Goal: Use online tool/utility: Utilize a website feature to perform a specific function

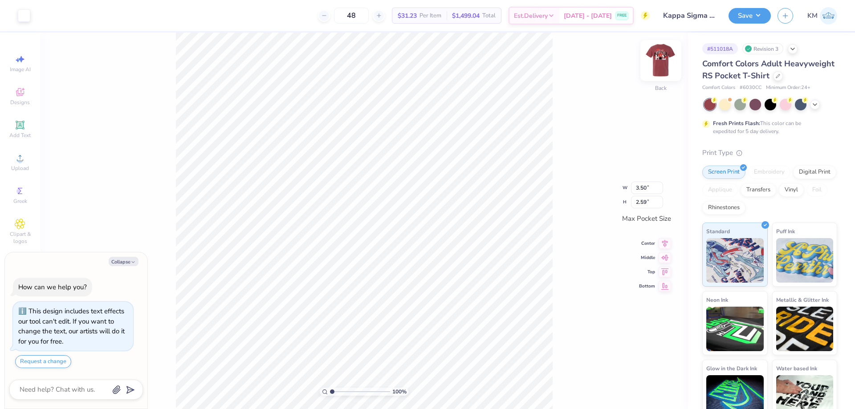
click at [660, 61] on img at bounding box center [661, 61] width 36 height 36
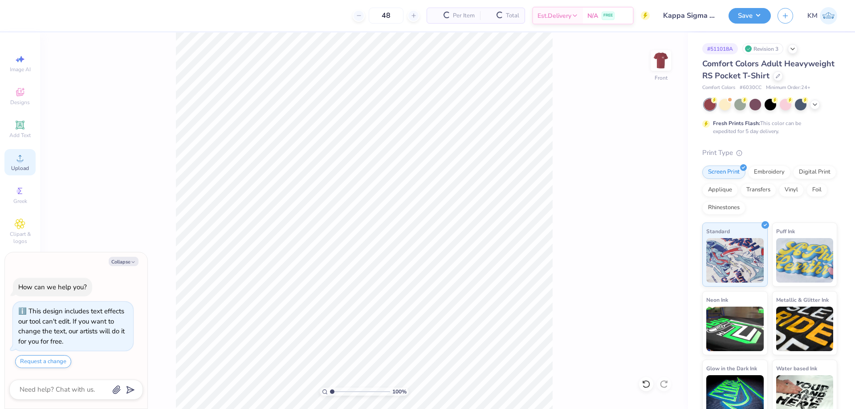
click at [23, 156] on icon at bounding box center [20, 158] width 11 height 11
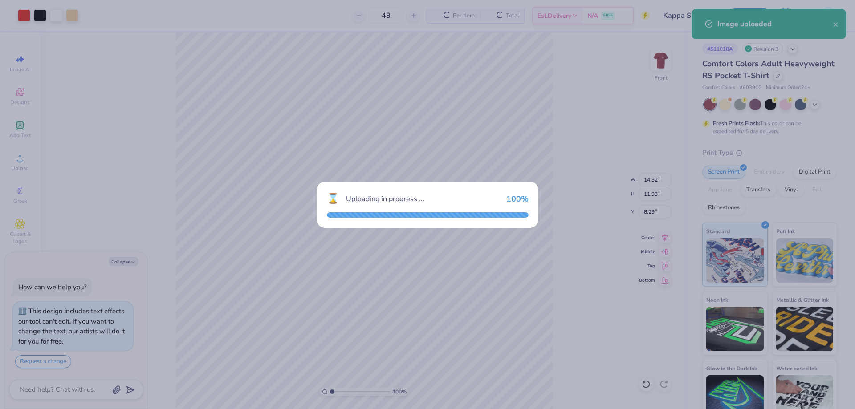
type textarea "x"
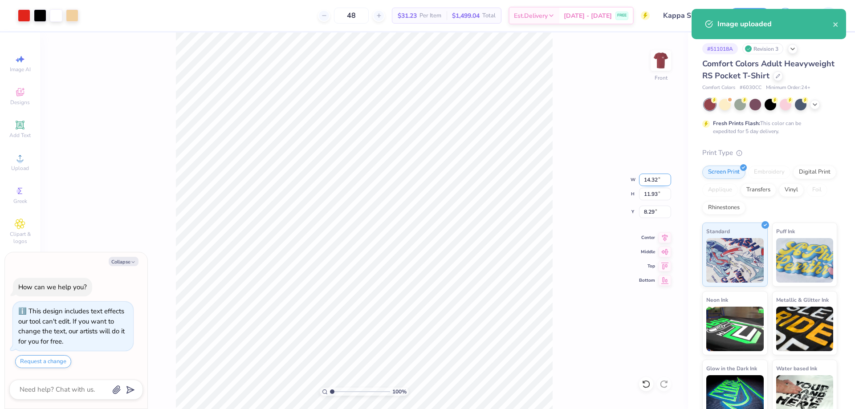
click at [649, 180] on input "14.32" at bounding box center [655, 180] width 32 height 12
type input "12.5"
type textarea "x"
type input "12.50"
type input "10.41"
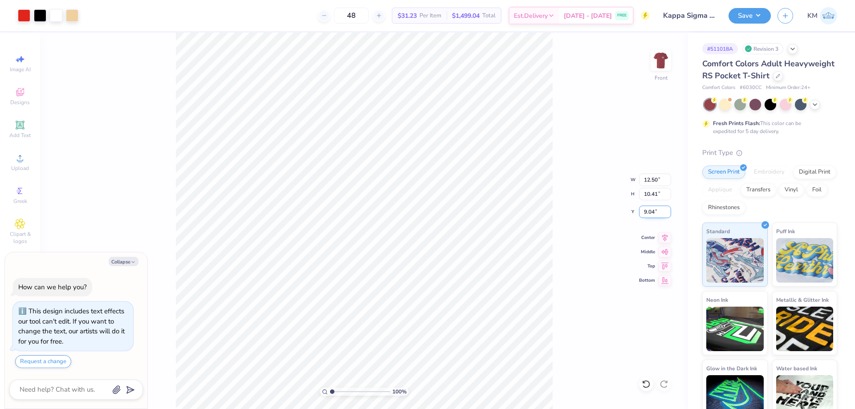
click at [657, 212] on input "9.04" at bounding box center [655, 212] width 32 height 12
type input "3"
type textarea "x"
type input "3.00"
type textarea "x"
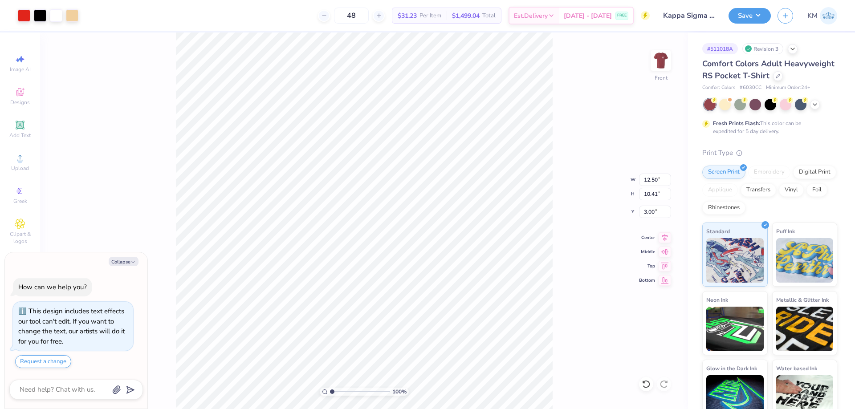
type input "kappa sigma"
click at [742, 19] on button "Save" at bounding box center [750, 15] width 42 height 16
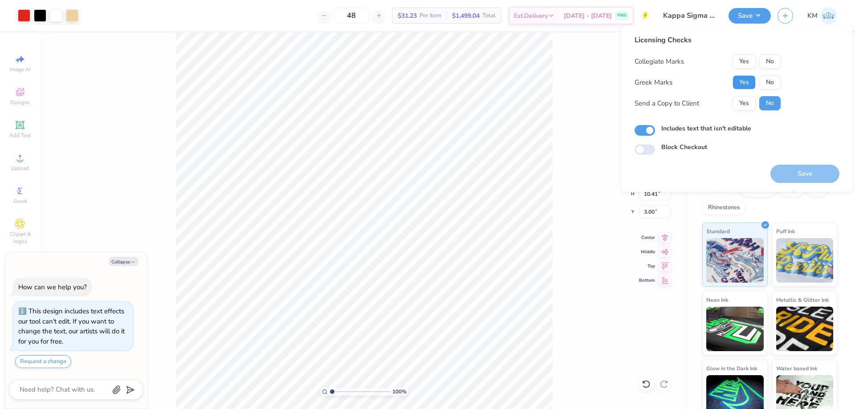
click at [749, 78] on button "Yes" at bounding box center [744, 82] width 23 height 14
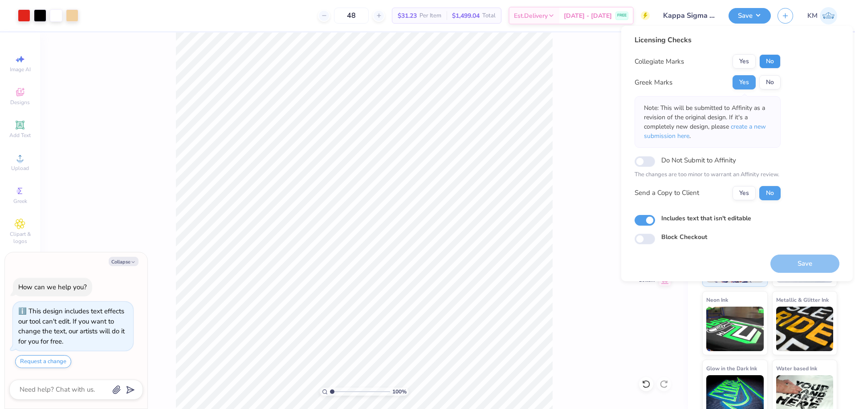
click at [767, 63] on button "No" at bounding box center [769, 61] width 21 height 14
click at [747, 195] on button "Yes" at bounding box center [744, 193] width 23 height 14
click at [782, 266] on button "Save" at bounding box center [805, 264] width 69 height 18
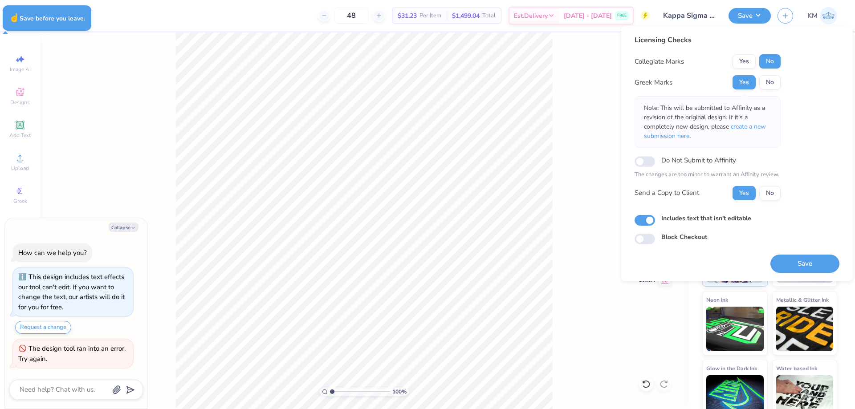
type textarea "x"
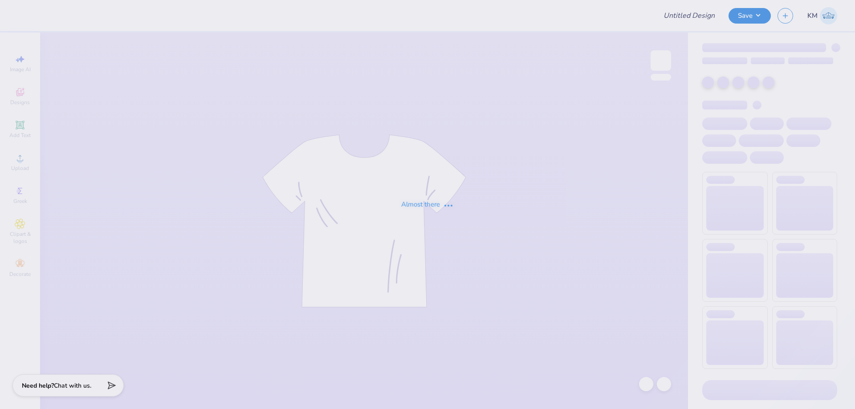
type input "Kappa Sigma Parents Weekend"
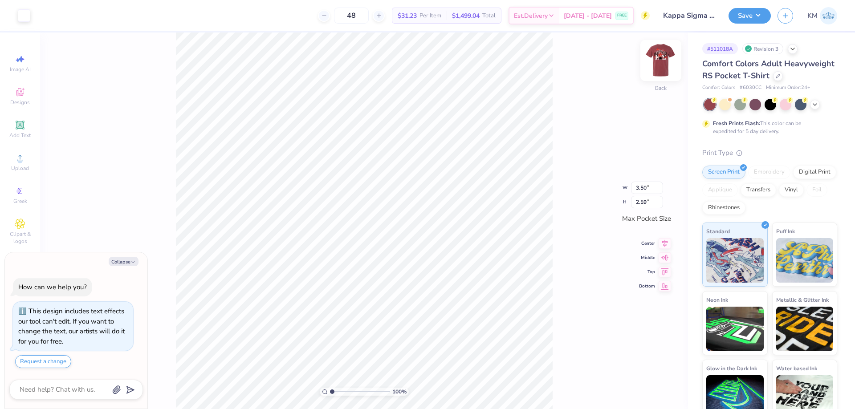
click at [660, 66] on img at bounding box center [661, 61] width 36 height 36
click at [641, 385] on div at bounding box center [646, 384] width 14 height 14
click at [25, 160] on div "Upload" at bounding box center [19, 162] width 31 height 26
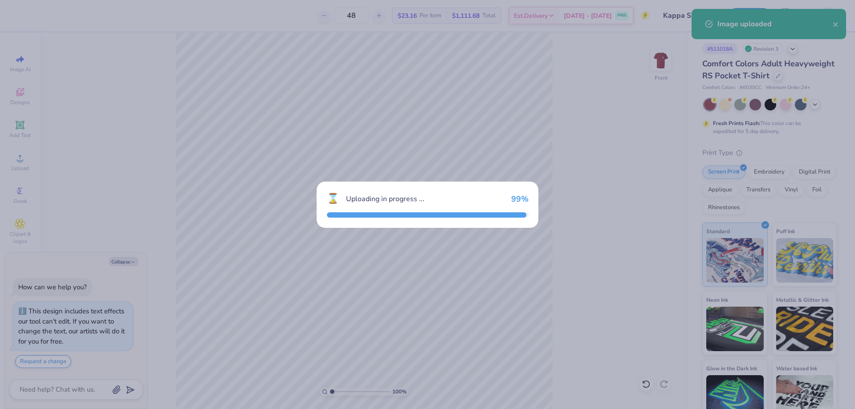
type textarea "x"
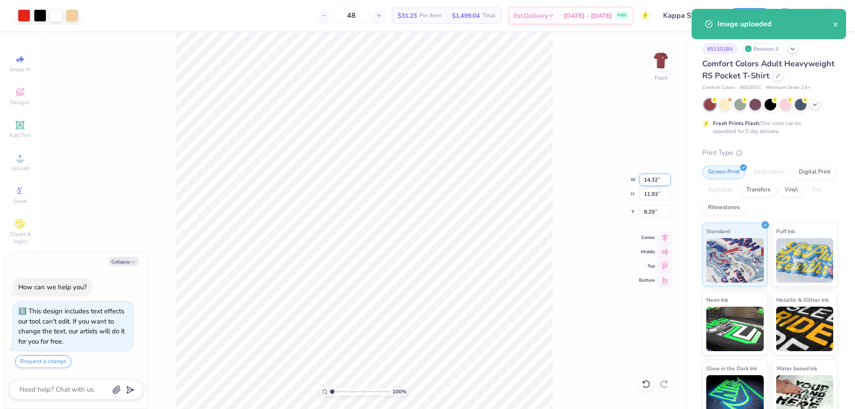
click at [650, 182] on input "14.32" at bounding box center [655, 180] width 32 height 12
type input "12.5"
type textarea "x"
type input "12.50"
type input "10.41"
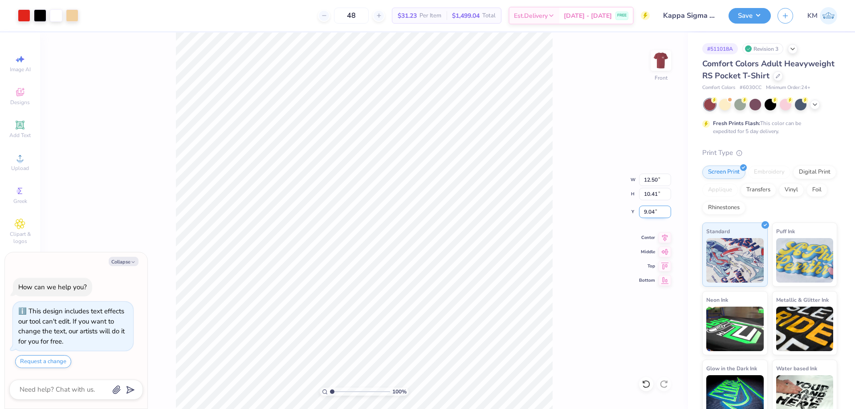
click at [651, 211] on input "9.04" at bounding box center [655, 212] width 32 height 12
type input "3"
type textarea "x"
type input "3.00"
click at [739, 16] on button "Save" at bounding box center [750, 15] width 42 height 16
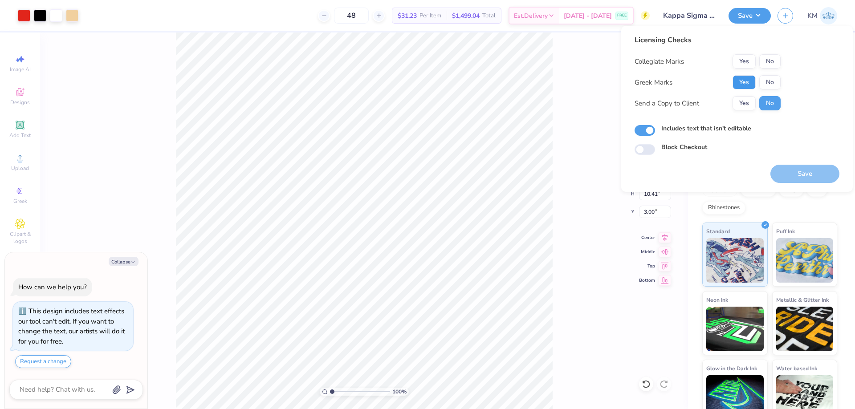
click at [748, 83] on button "Yes" at bounding box center [744, 82] width 23 height 14
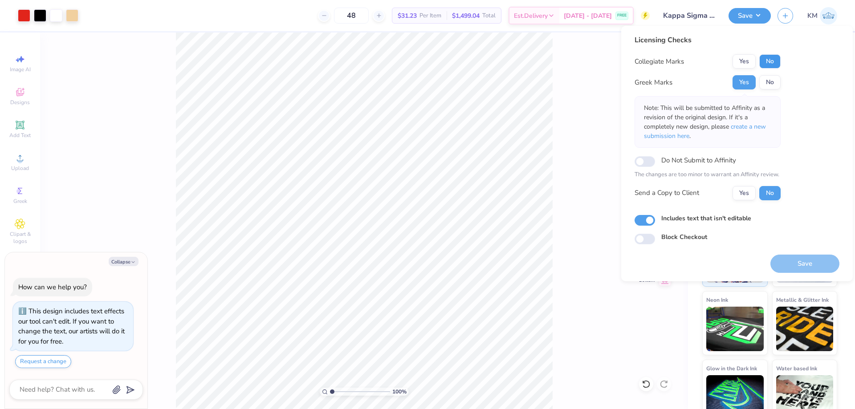
click at [772, 61] on button "No" at bounding box center [769, 61] width 21 height 14
click at [750, 188] on button "Yes" at bounding box center [744, 193] width 23 height 14
click at [784, 258] on button "Save" at bounding box center [805, 264] width 69 height 18
type textarea "x"
